Goal: Check status: Check status

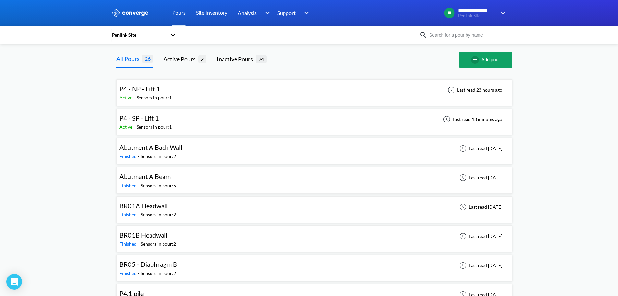
click at [192, 88] on div "P4 - NP - Lift 1 Active - Sensors in pour: 1 Last read 23 hours ago" at bounding box center [314, 92] width 390 height 21
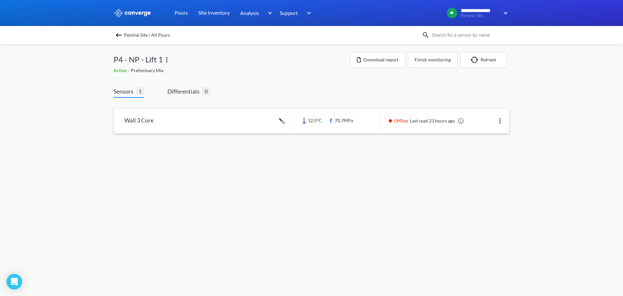
click at [211, 122] on link at bounding box center [311, 120] width 395 height 25
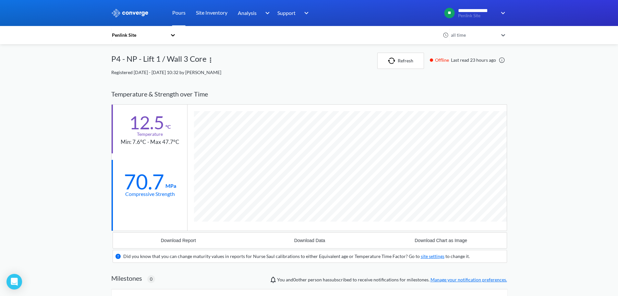
click at [166, 59] on div "P4 - NP - Lift 1 / Wall 3 Core" at bounding box center [158, 61] width 95 height 16
click at [177, 11] on link "Pours" at bounding box center [178, 13] width 13 height 26
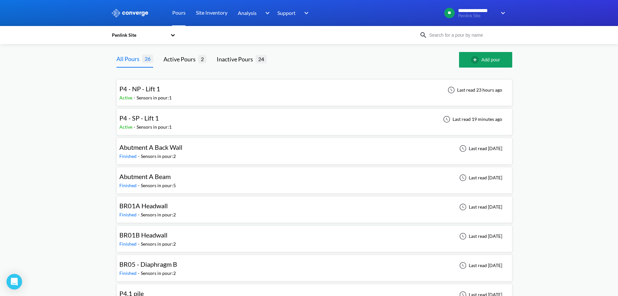
click at [142, 119] on span "P4 - SP - Lift 1" at bounding box center [139, 118] width 40 height 8
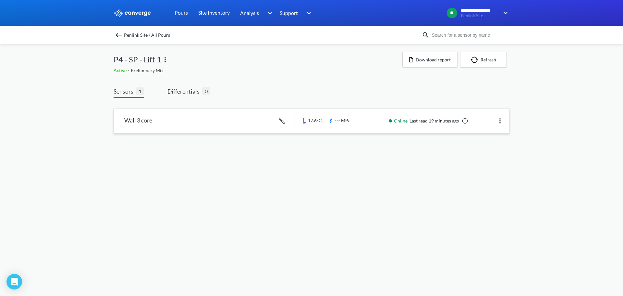
click at [147, 118] on link at bounding box center [311, 120] width 395 height 25
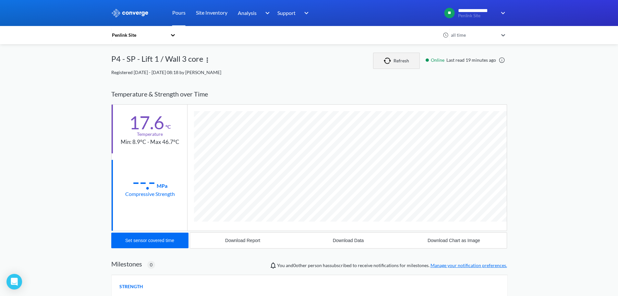
click at [403, 64] on button "Refresh" at bounding box center [396, 61] width 47 height 16
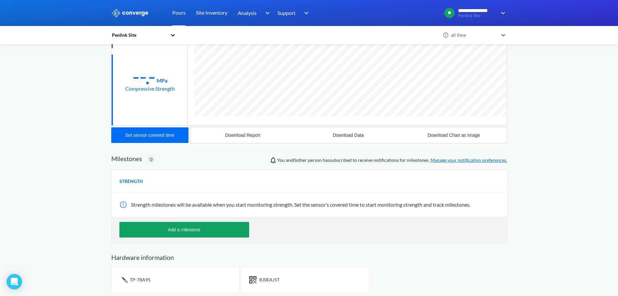
scroll to position [107, 0]
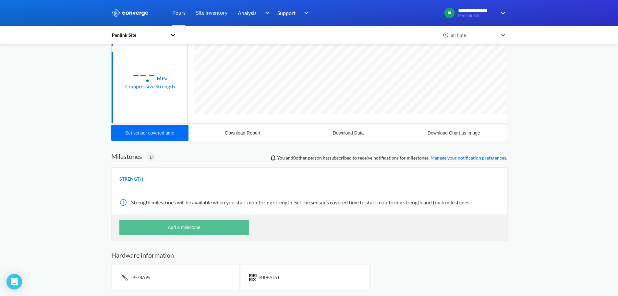
click at [201, 225] on button "Add a milestone" at bounding box center [184, 227] width 130 height 16
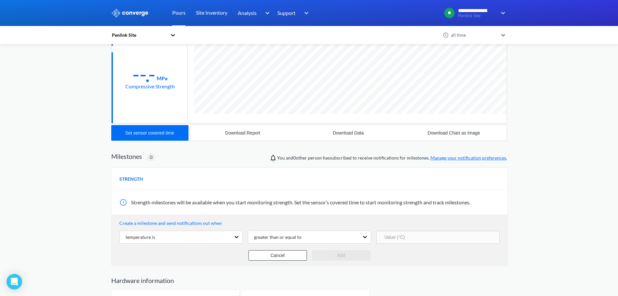
scroll to position [133, 0]
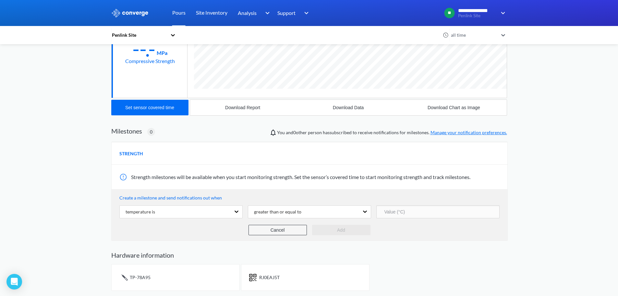
click at [292, 225] on button "Cancel" at bounding box center [278, 230] width 58 height 10
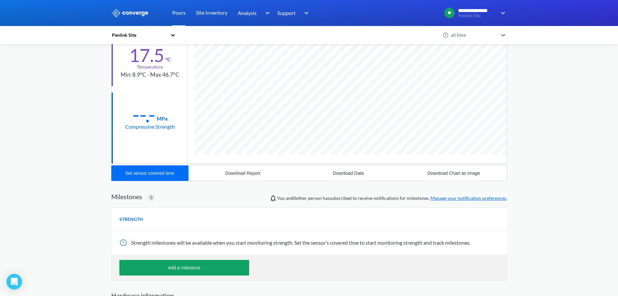
scroll to position [0, 0]
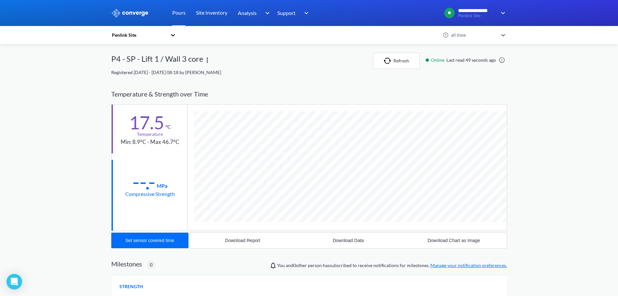
click at [535, 99] on div "**********" at bounding box center [309, 201] width 618 height 403
